Goal: Task Accomplishment & Management: Manage account settings

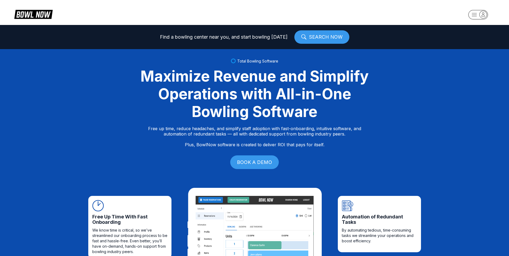
click at [472, 14] on rect "button" at bounding box center [478, 14] width 20 height 9
click at [476, 42] on div "Center Sign In" at bounding box center [477, 41] width 37 height 9
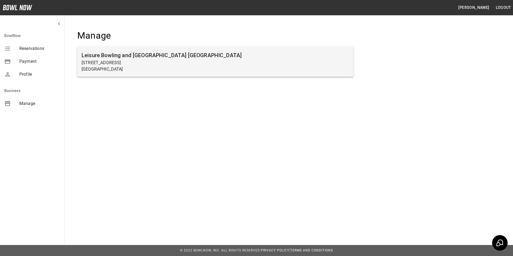
click at [112, 64] on p "[STREET_ADDRESS]" at bounding box center [215, 63] width 267 height 6
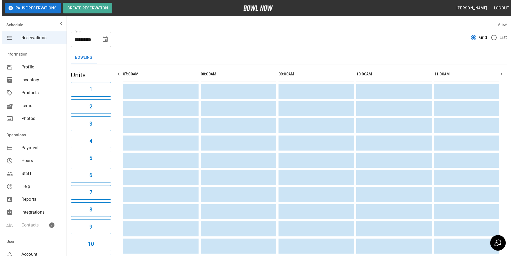
scroll to position [0, 700]
